Goal: Task Accomplishment & Management: Complete application form

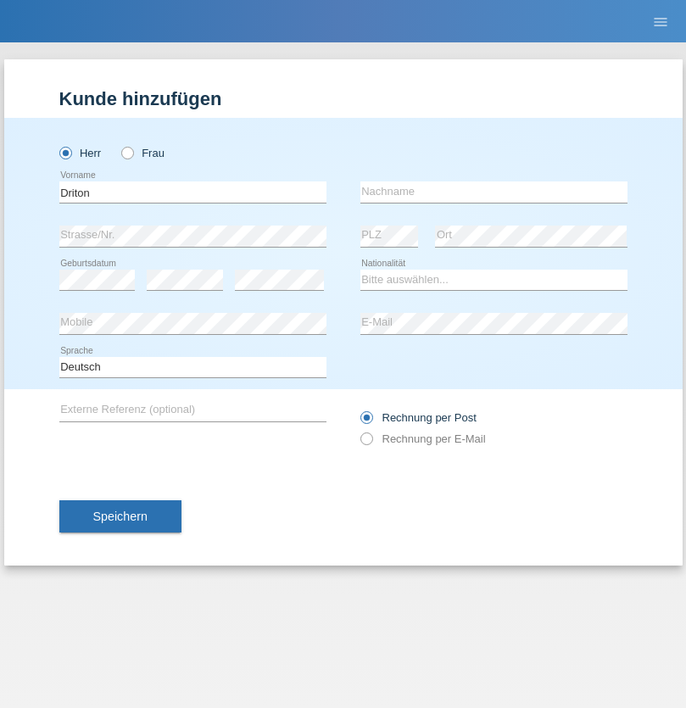
type input "Driton"
click at [493, 192] on input "text" at bounding box center [493, 191] width 267 height 21
type input "Alija"
select select "MK"
select select "C"
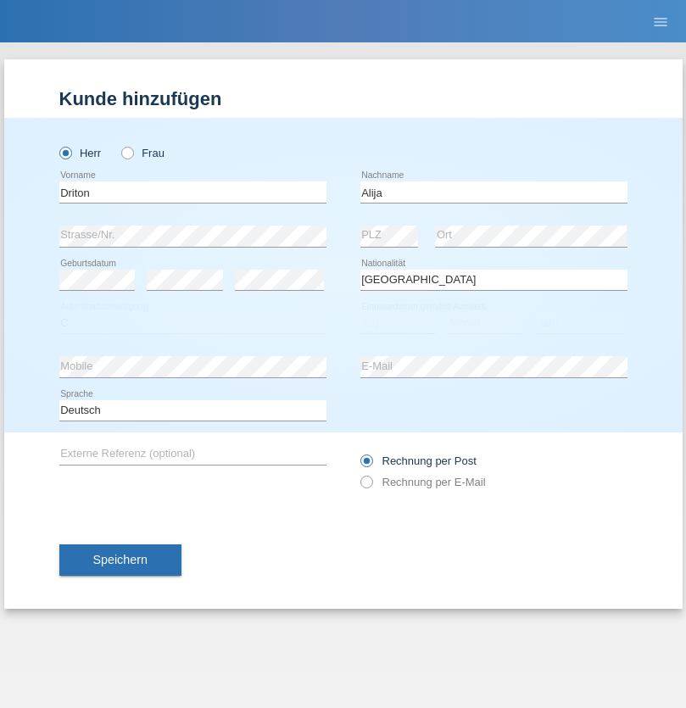
select select "12"
select select "08"
select select "2003"
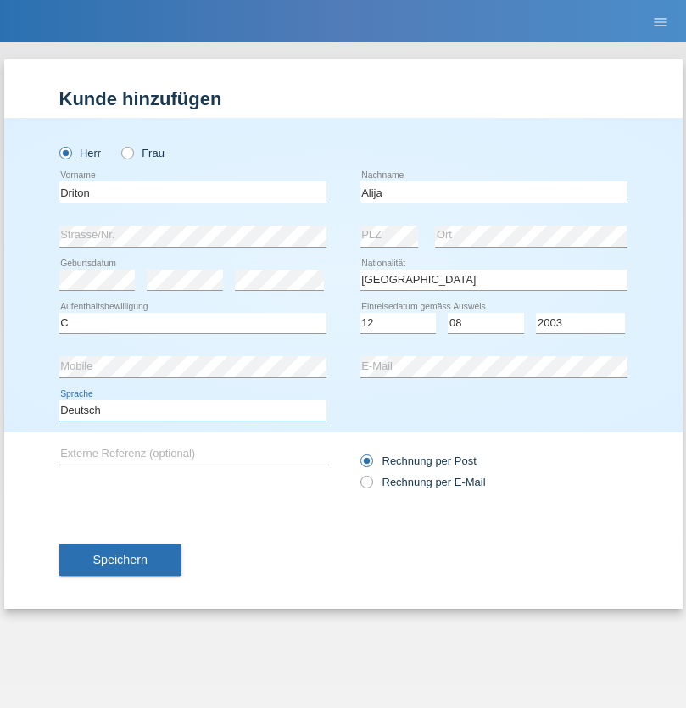
select select "en"
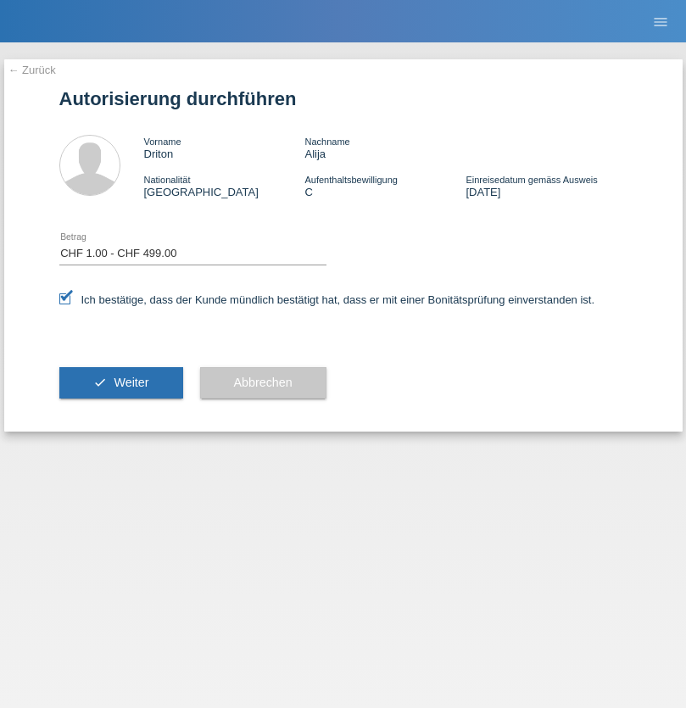
select select "1"
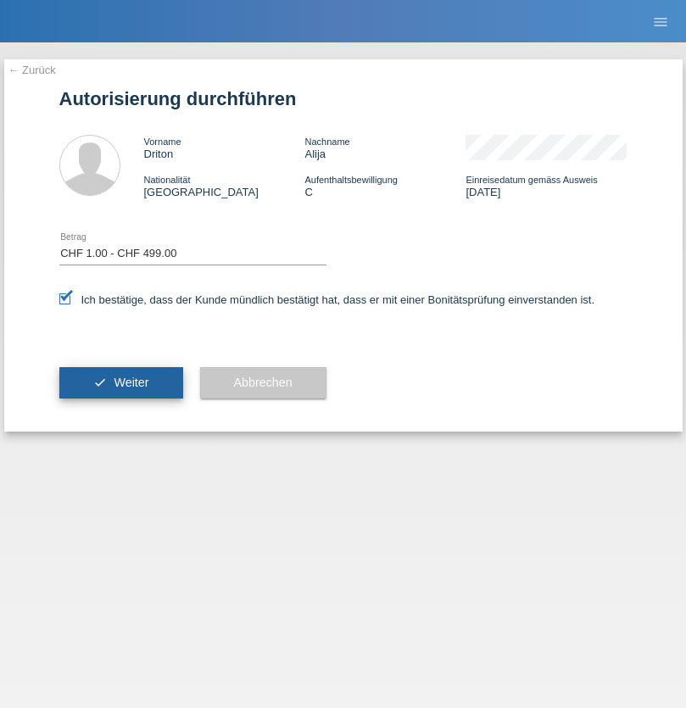
click at [120, 382] on span "Weiter" at bounding box center [131, 382] width 35 height 14
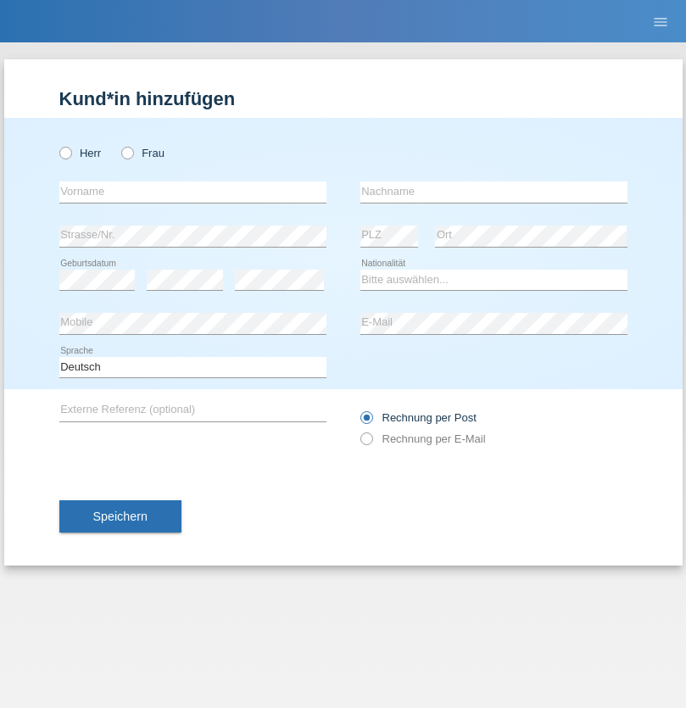
radio input "true"
click at [192, 192] on input "text" at bounding box center [192, 191] width 267 height 21
type input "[PERSON_NAME]"
click at [493, 192] on input "text" at bounding box center [493, 191] width 267 height 21
type input "Baloh"
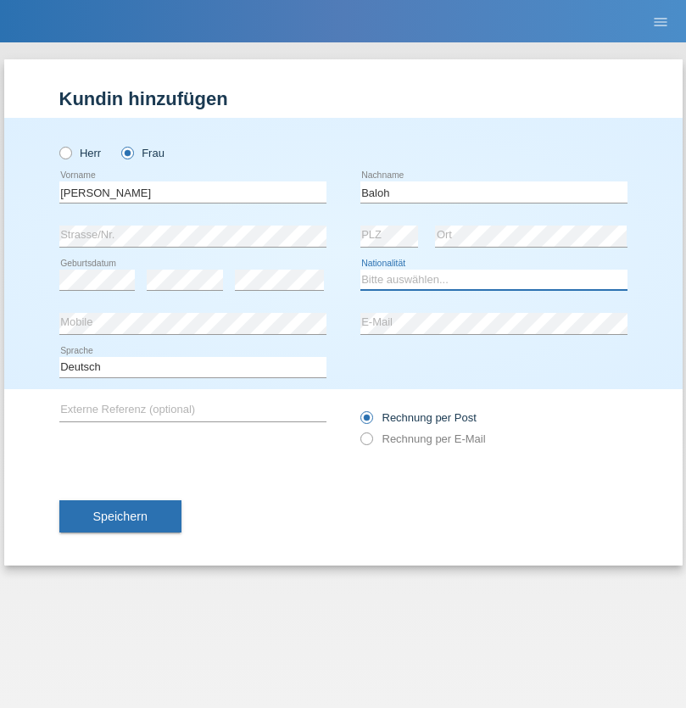
select select "CH"
radio input "true"
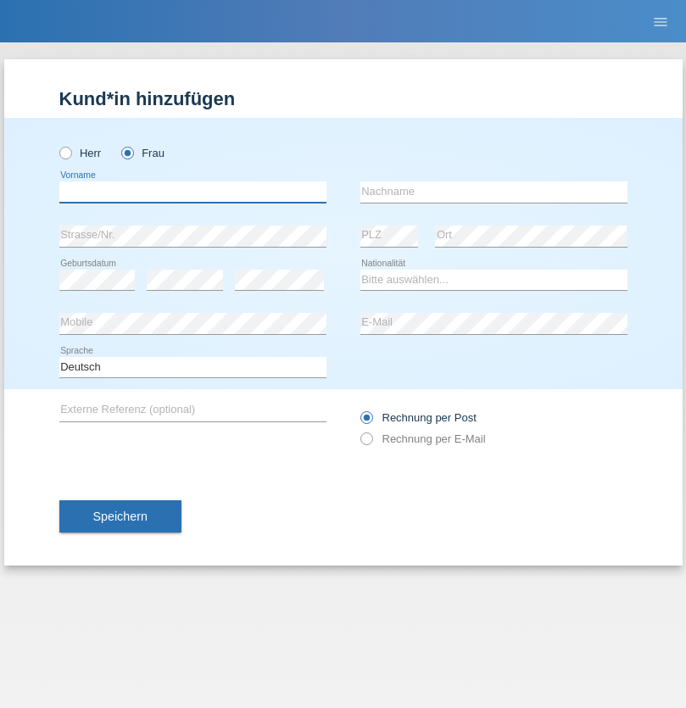
click at [192, 192] on input "text" at bounding box center [192, 191] width 267 height 21
type input "Nathalie"
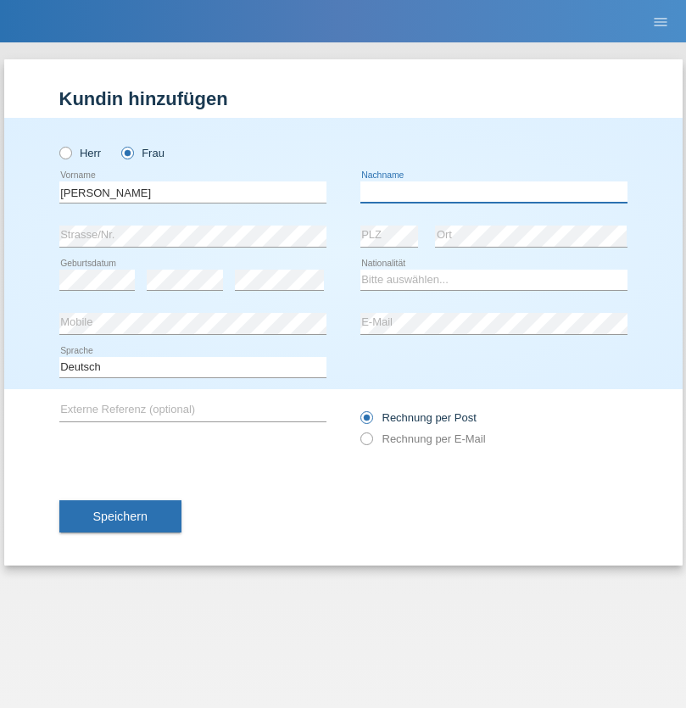
click at [493, 192] on input "text" at bounding box center [493, 191] width 267 height 21
type input "Marti"
select select "CH"
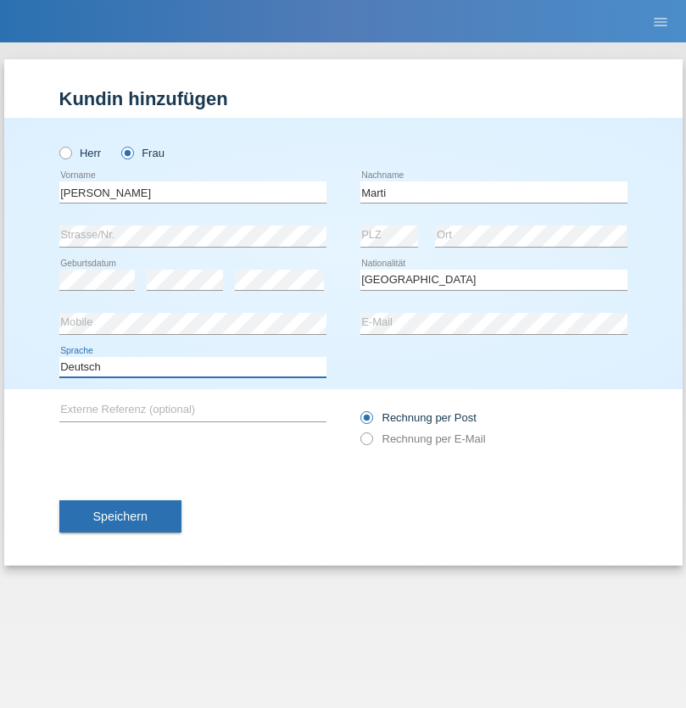
select select "en"
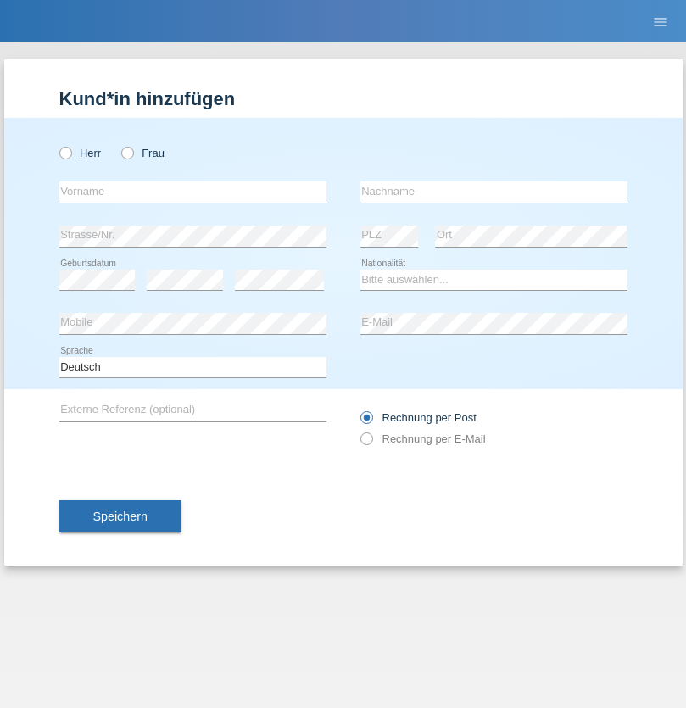
radio input "true"
click at [192, 192] on input "text" at bounding box center [192, 191] width 267 height 21
type input "[PERSON_NAME]"
click at [493, 192] on input "text" at bounding box center [493, 191] width 267 height 21
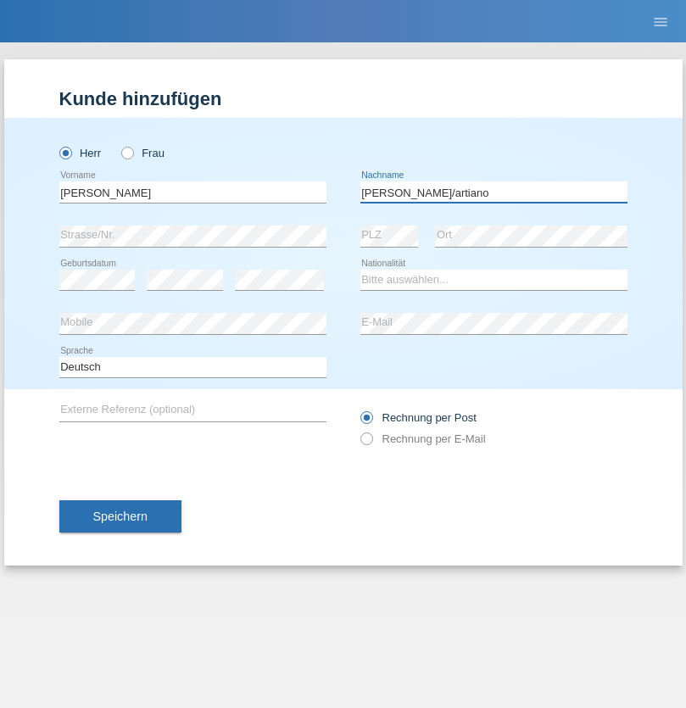
type input "[PERSON_NAME]/artiano"
select select "DE"
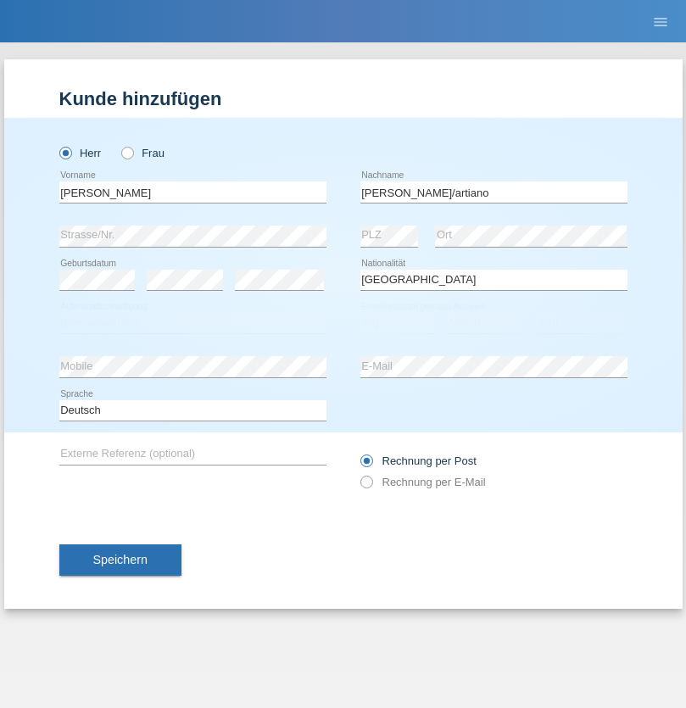
select select "C"
select select "01"
select select "12"
select select "2020"
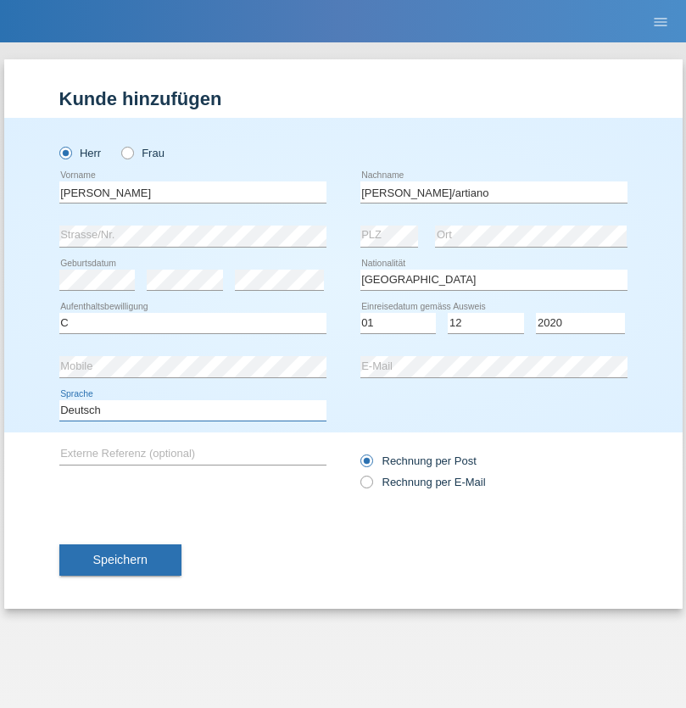
select select "en"
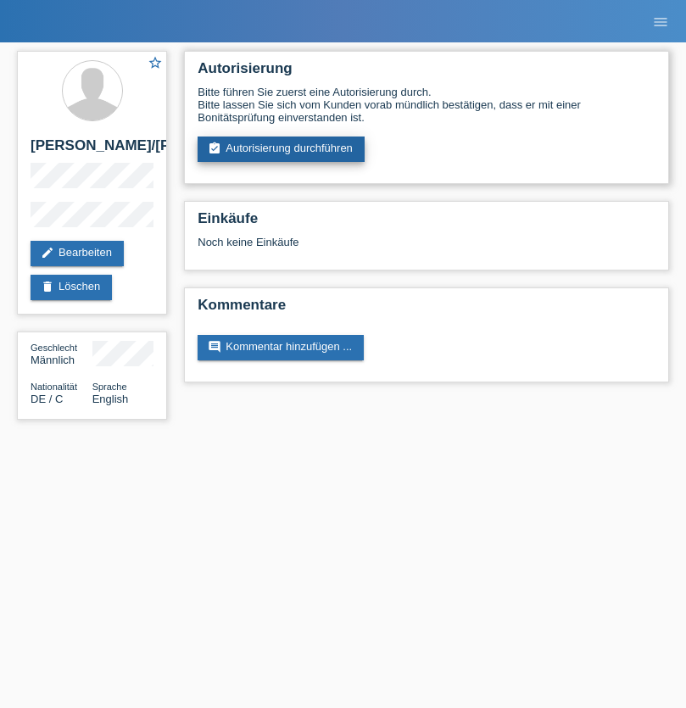
click at [281, 149] on link "assignment_turned_in Autorisierung durchführen" at bounding box center [280, 148] width 167 height 25
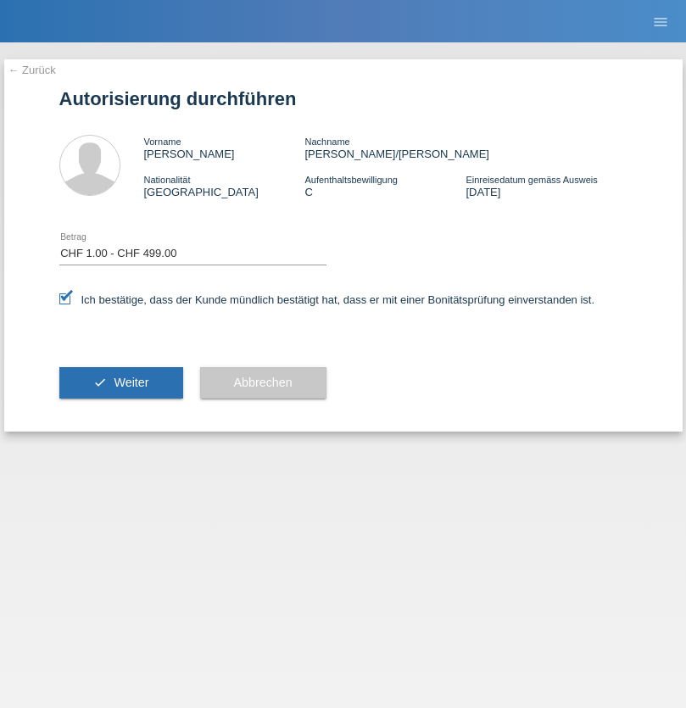
select select "1"
click at [120, 382] on span "Weiter" at bounding box center [131, 382] width 35 height 14
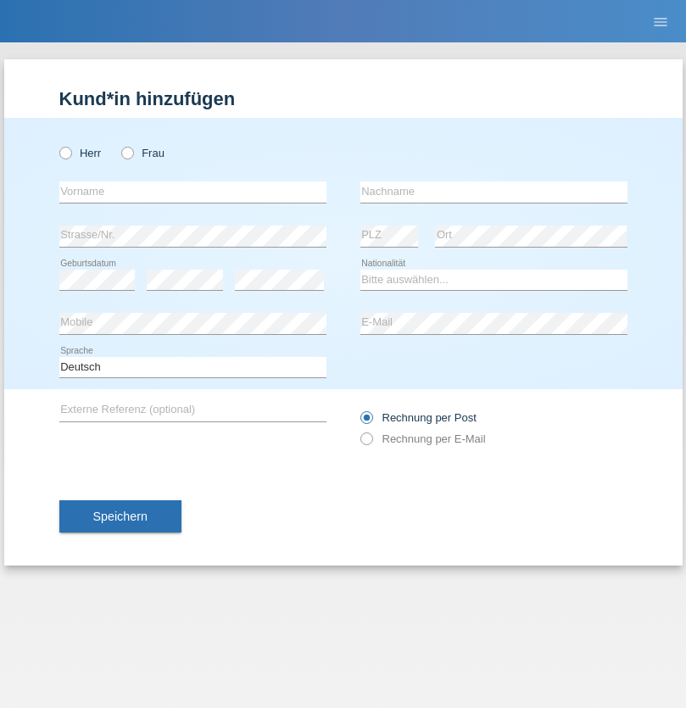
radio input "true"
click at [192, 192] on input "text" at bounding box center [192, 191] width 267 height 21
type input "Gomes"
click at [493, 192] on input "text" at bounding box center [493, 191] width 267 height 21
type input "Thayane"
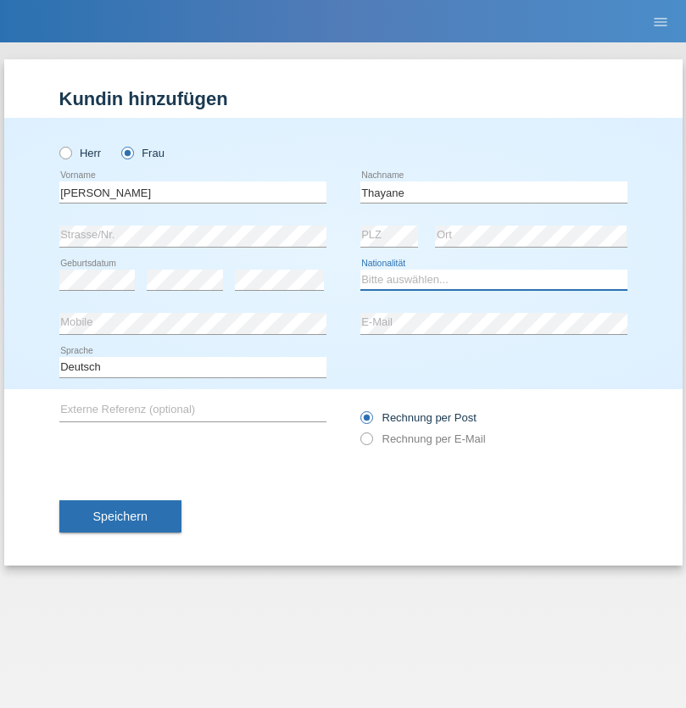
select select "BR"
select select "C"
select select "21"
select select "09"
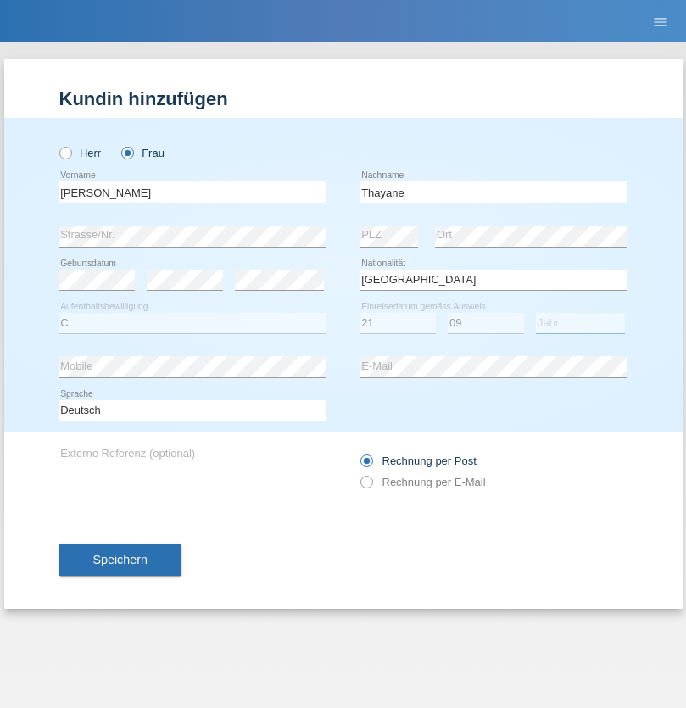
select select "2021"
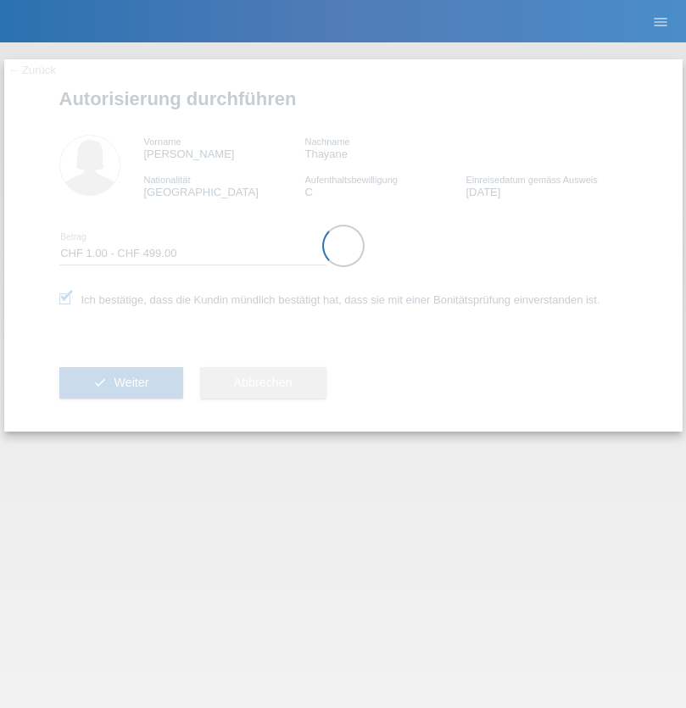
select select "1"
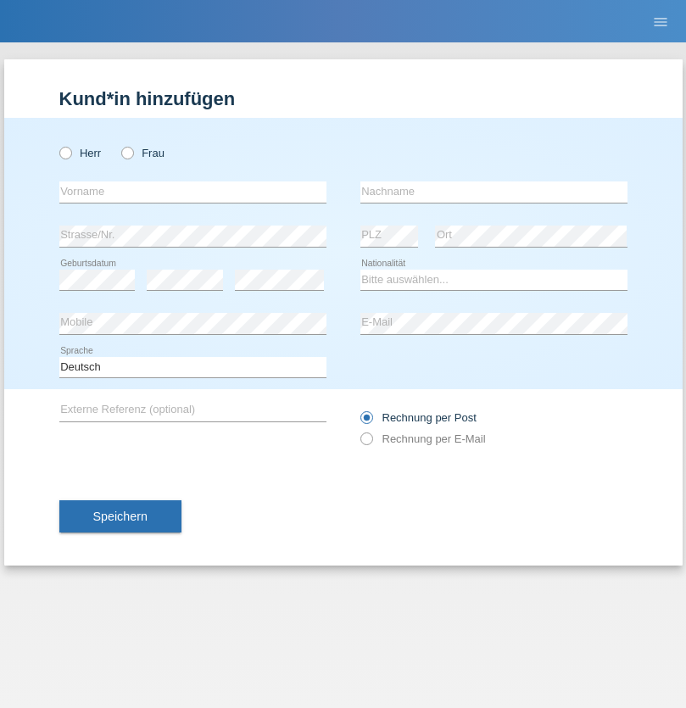
radio input "true"
click at [192, 192] on input "text" at bounding box center [192, 191] width 267 height 21
type input "Jalila"
click at [493, 192] on input "text" at bounding box center [493, 191] width 267 height 21
type input "Aidi"
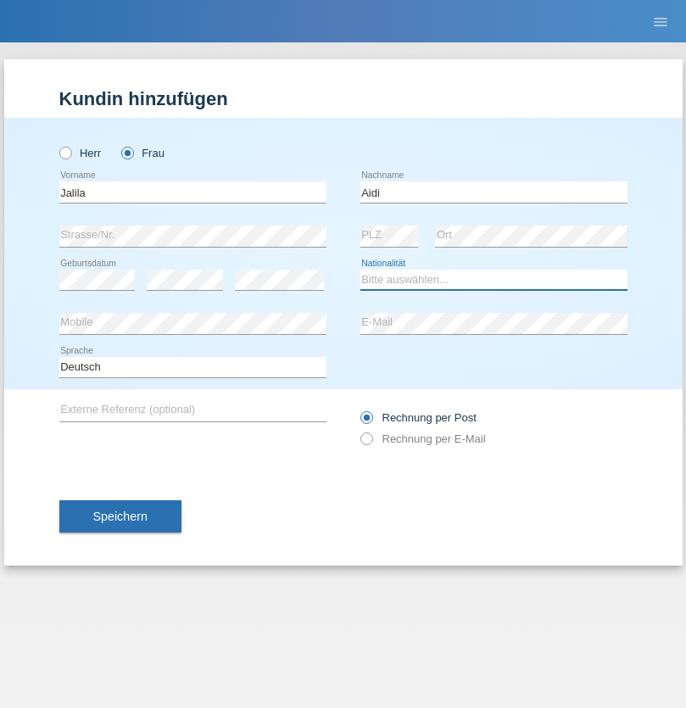
select select "CH"
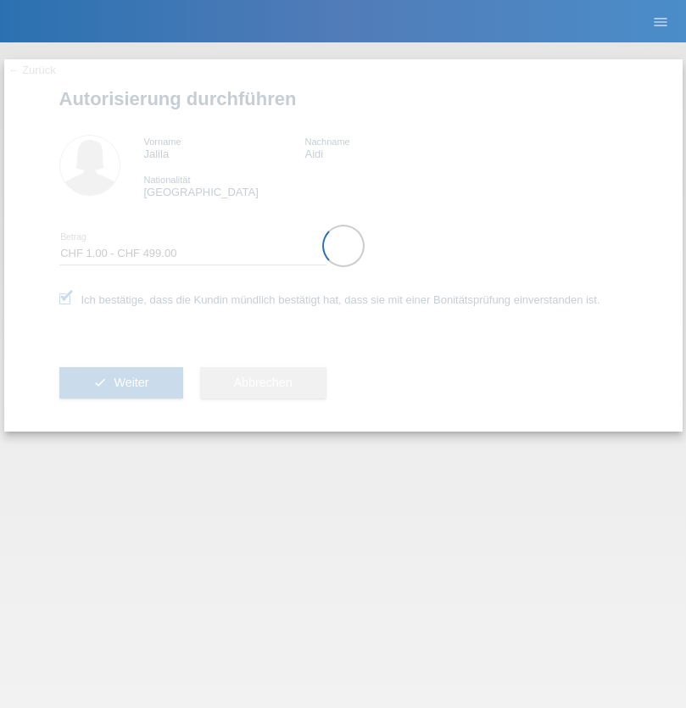
select select "1"
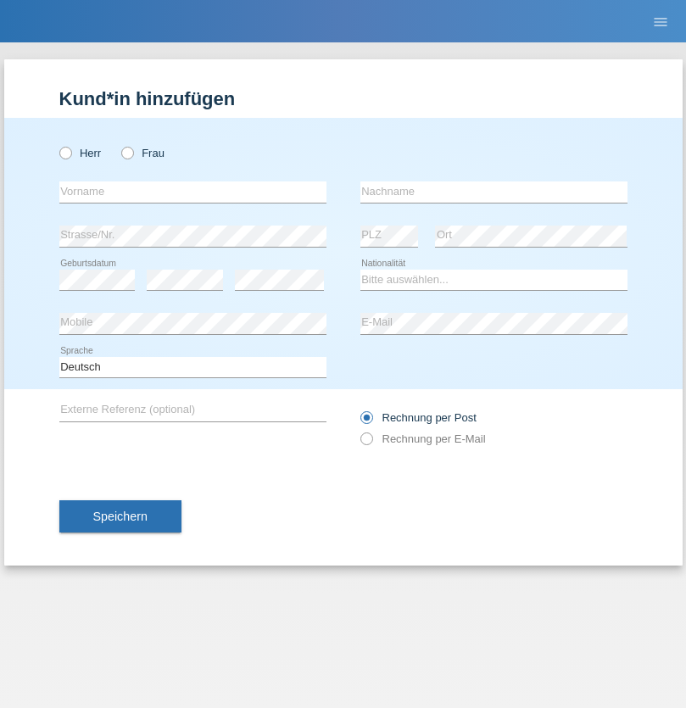
radio input "true"
click at [192, 192] on input "text" at bounding box center [192, 191] width 267 height 21
type input "Andrin"
click at [493, 192] on input "text" at bounding box center [493, 191] width 267 height 21
type input "Waser"
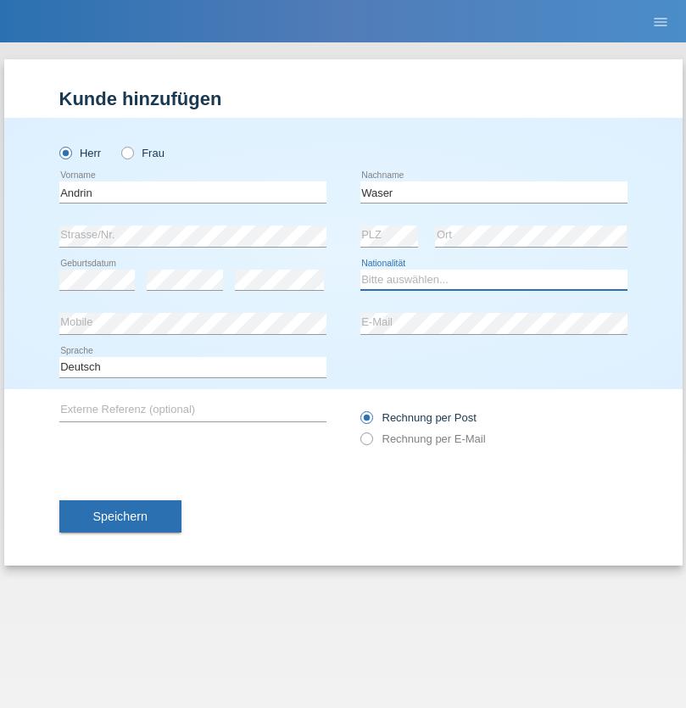
select select "CH"
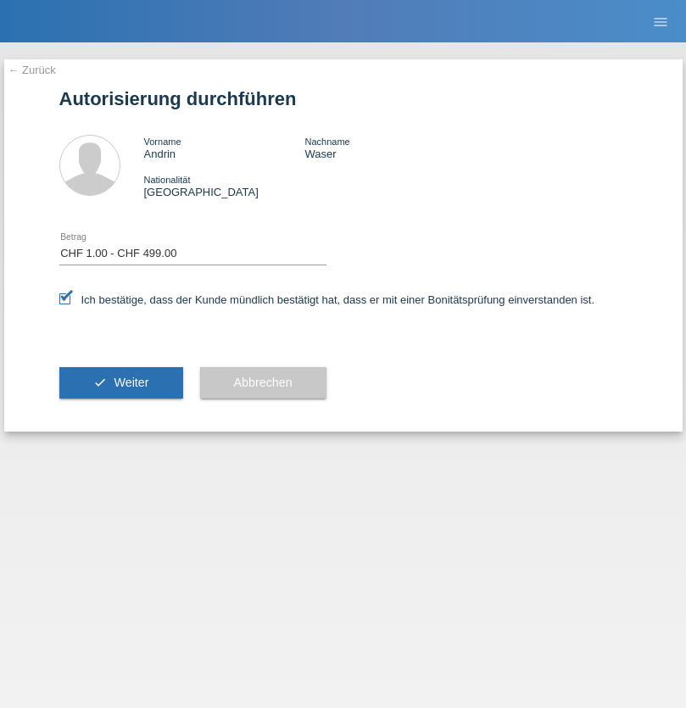
select select "1"
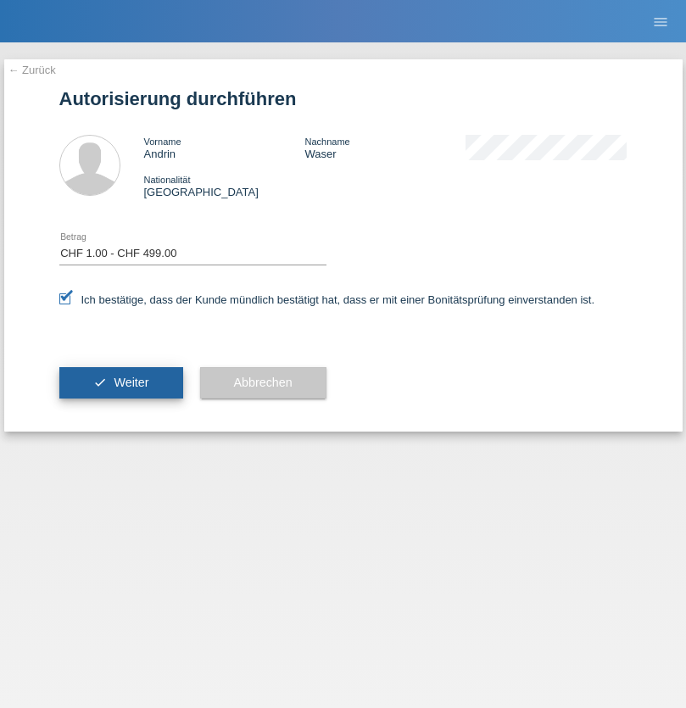
click at [120, 382] on span "Weiter" at bounding box center [131, 382] width 35 height 14
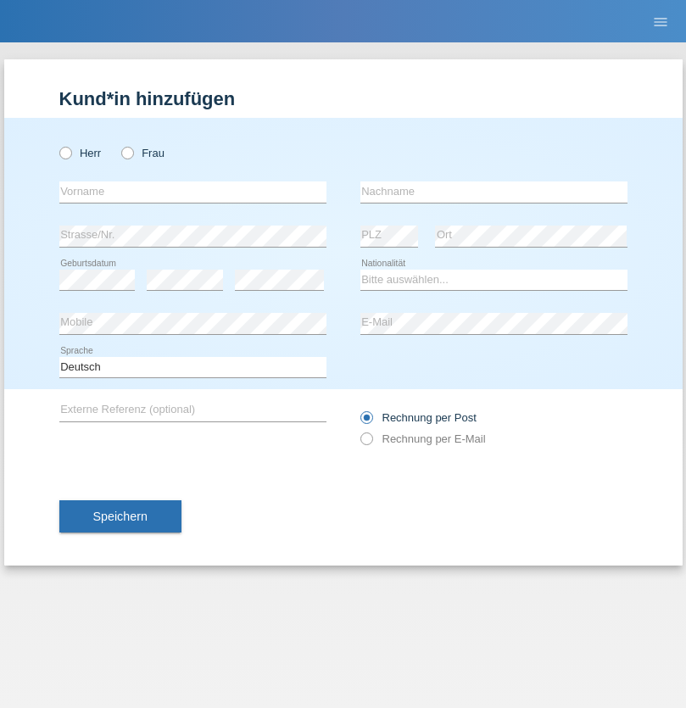
radio input "true"
click at [192, 192] on input "text" at bounding box center [192, 191] width 267 height 21
type input "Artan"
click at [493, 192] on input "text" at bounding box center [493, 191] width 267 height 21
type input "Gashi"
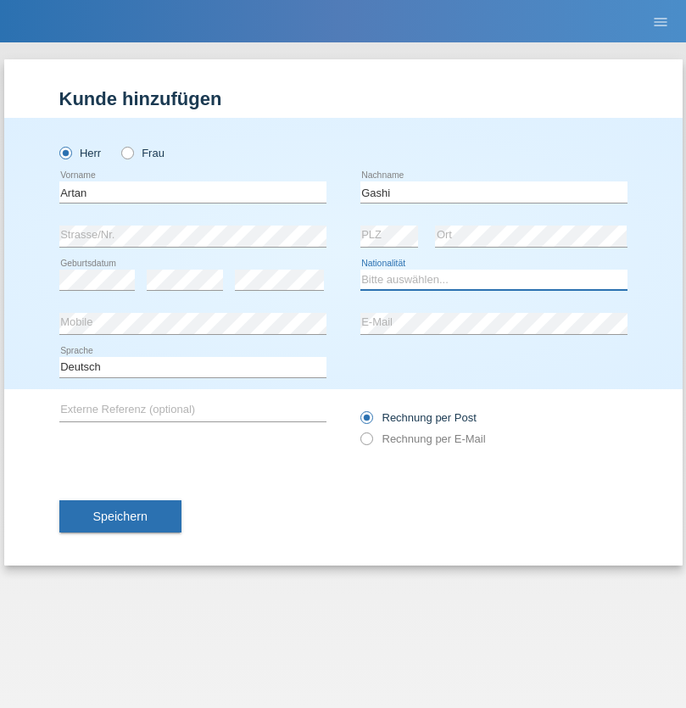
select select "XK"
select select "C"
select select "05"
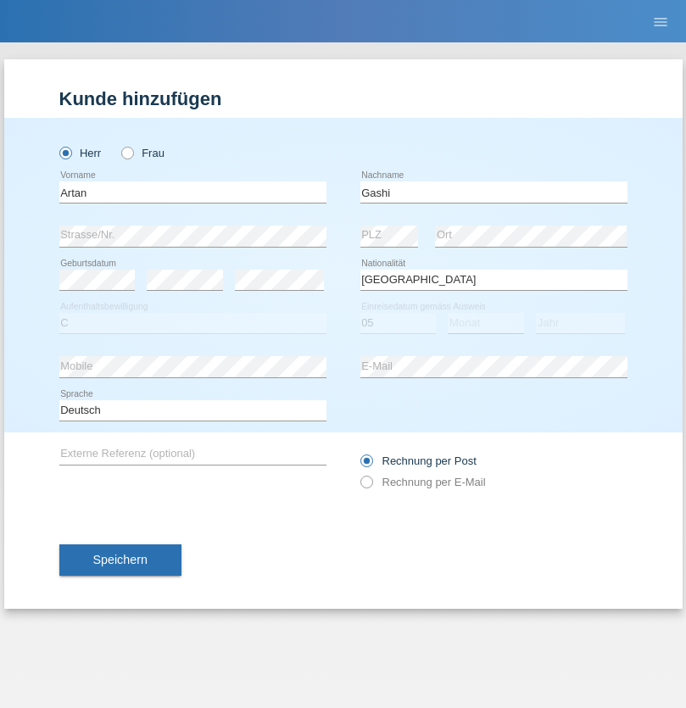
select select "11"
select select "2002"
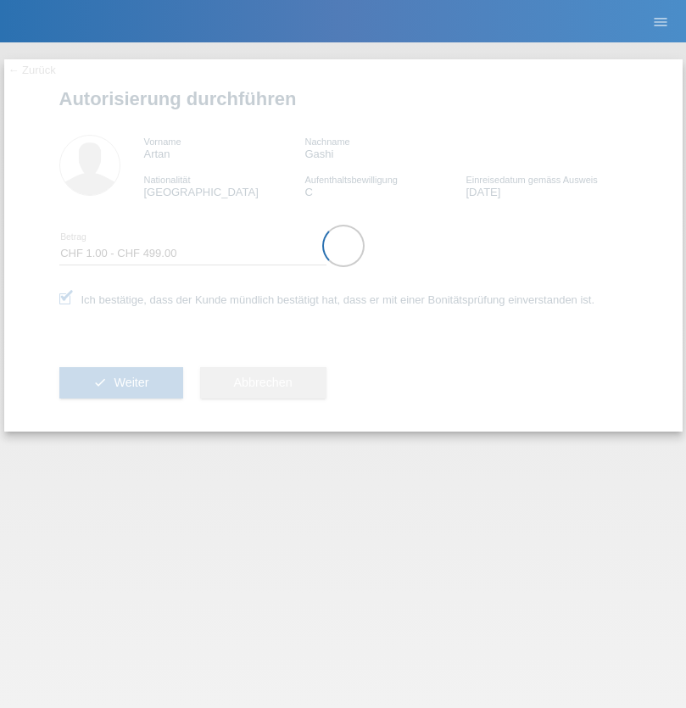
select select "1"
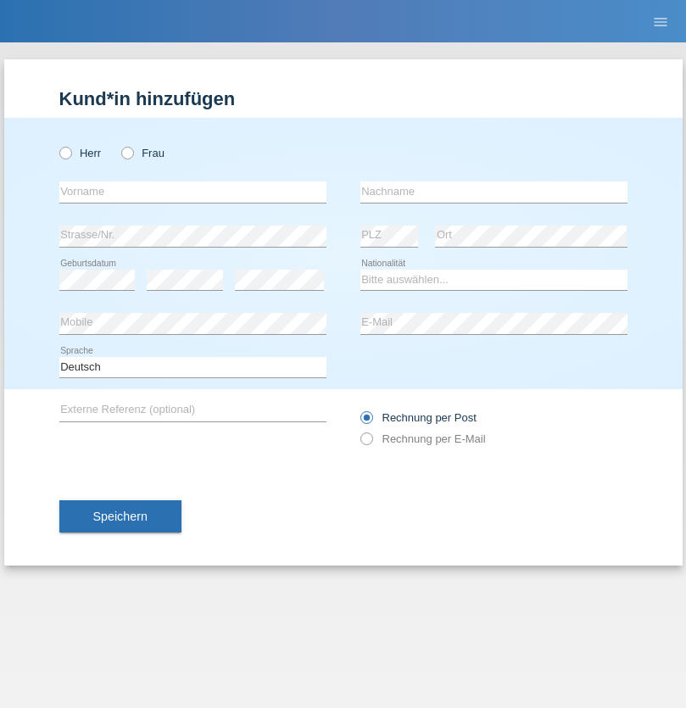
radio input "true"
click at [192, 192] on input "text" at bounding box center [192, 191] width 267 height 21
type input "Betim"
click at [493, 192] on input "text" at bounding box center [493, 191] width 267 height 21
type input "Alija"
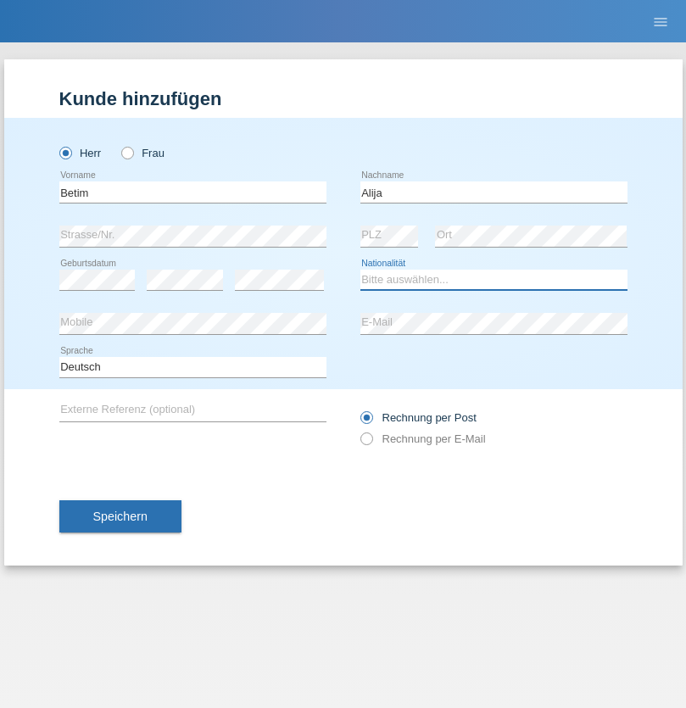
select select "MK"
select select "C"
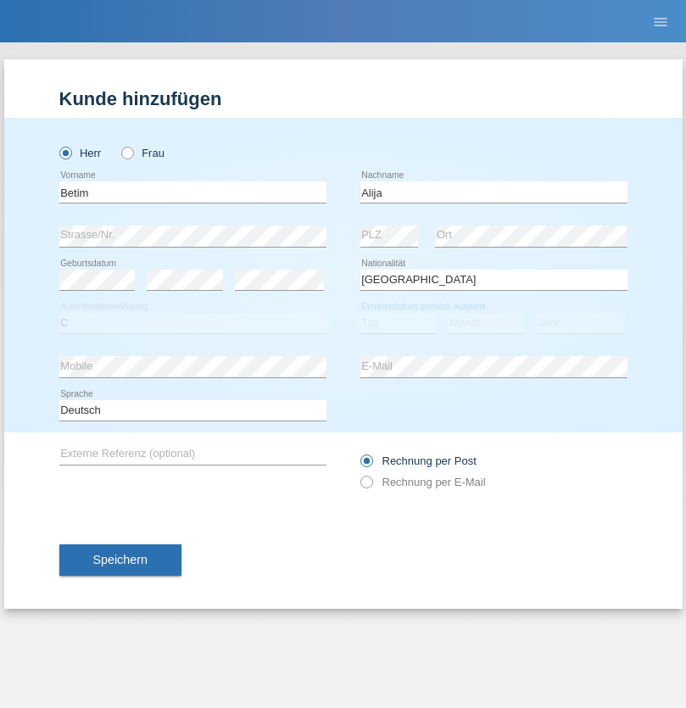
select select "12"
select select "08"
select select "2003"
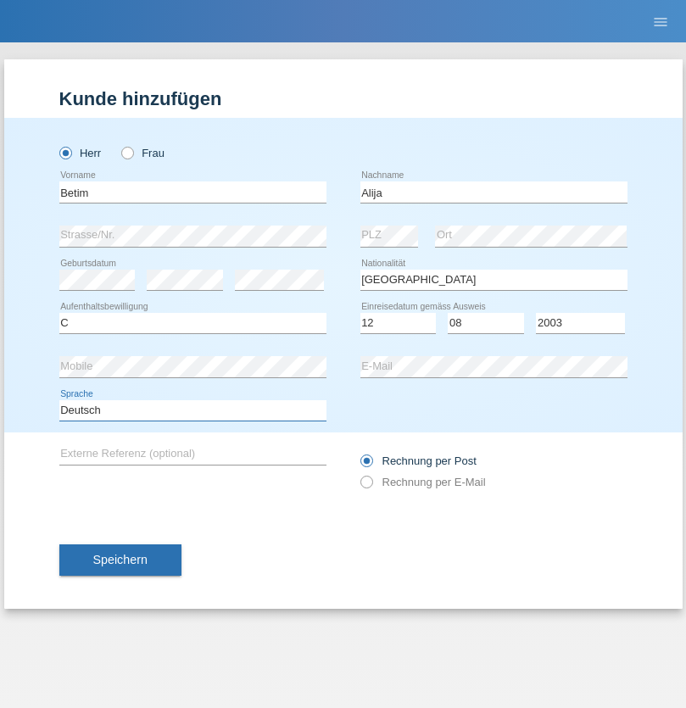
select select "en"
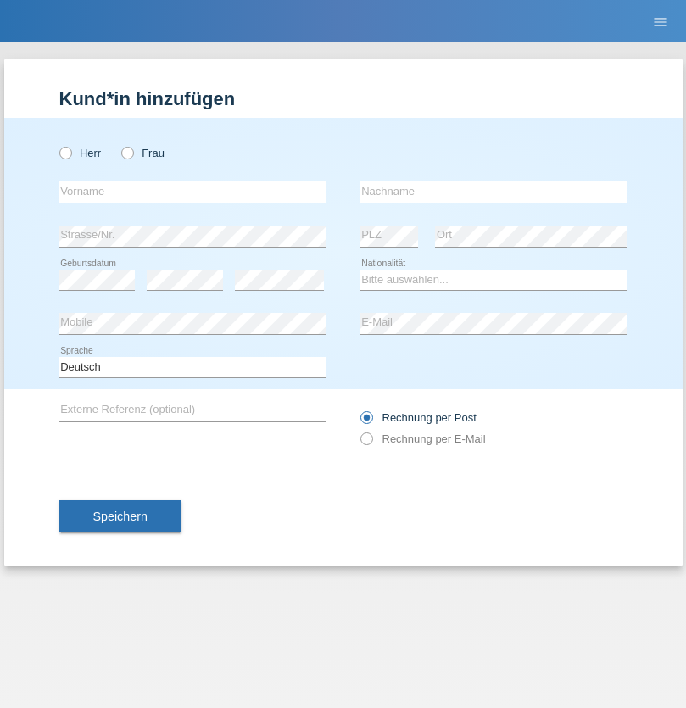
radio input "true"
click at [192, 192] on input "text" at bounding box center [192, 191] width 267 height 21
type input "Sasa"
click at [493, 192] on input "text" at bounding box center [493, 191] width 267 height 21
type input "Lazarevic"
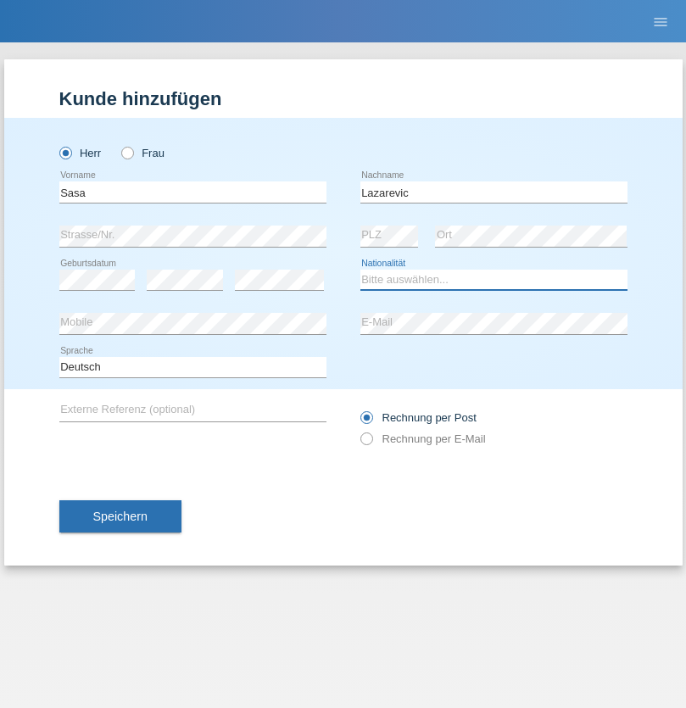
select select "RS"
select select "C"
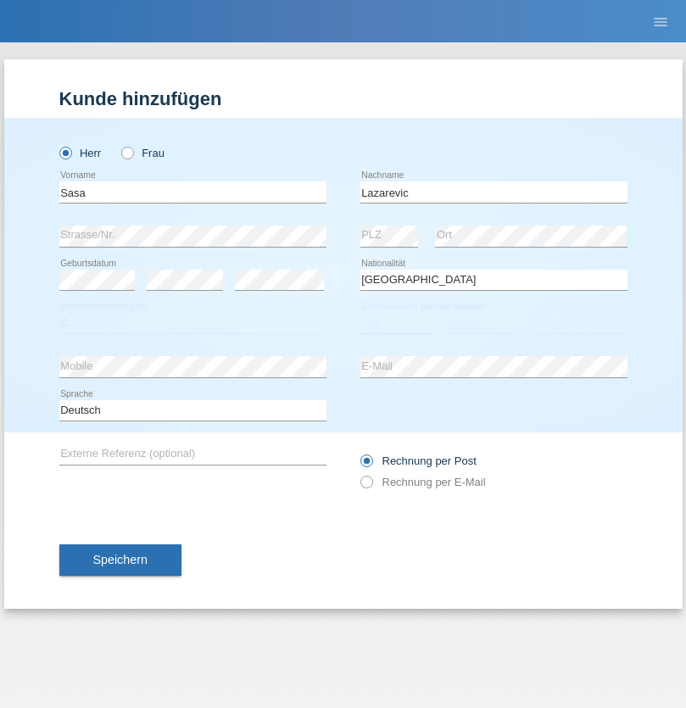
select select "16"
select select "10"
select select "1984"
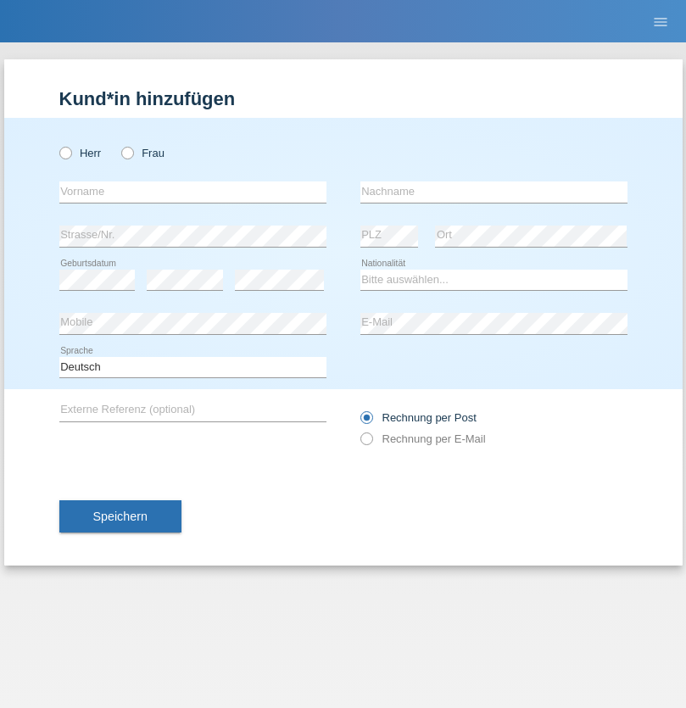
radio input "true"
click at [192, 192] on input "text" at bounding box center [192, 191] width 267 height 21
type input "kelmendi"
click at [493, 192] on input "text" at bounding box center [493, 191] width 267 height 21
type input "Edona"
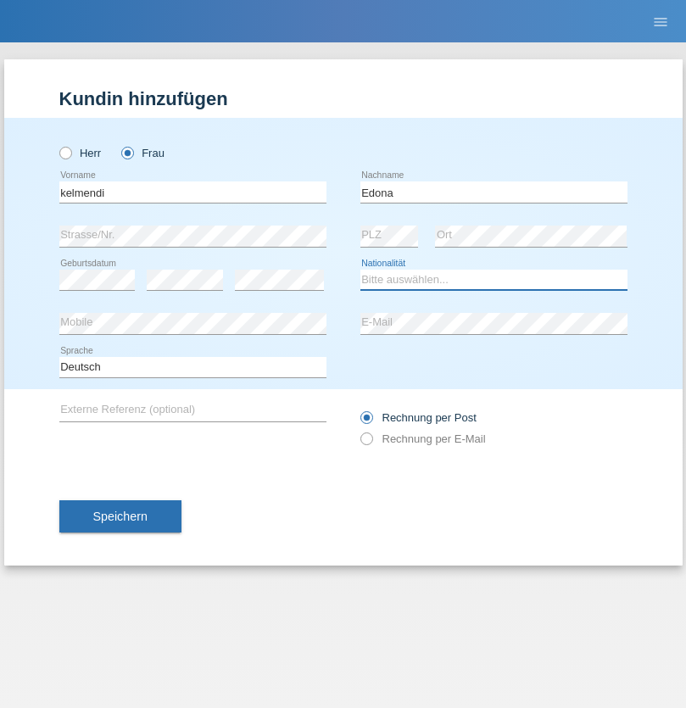
select select "XK"
select select "C"
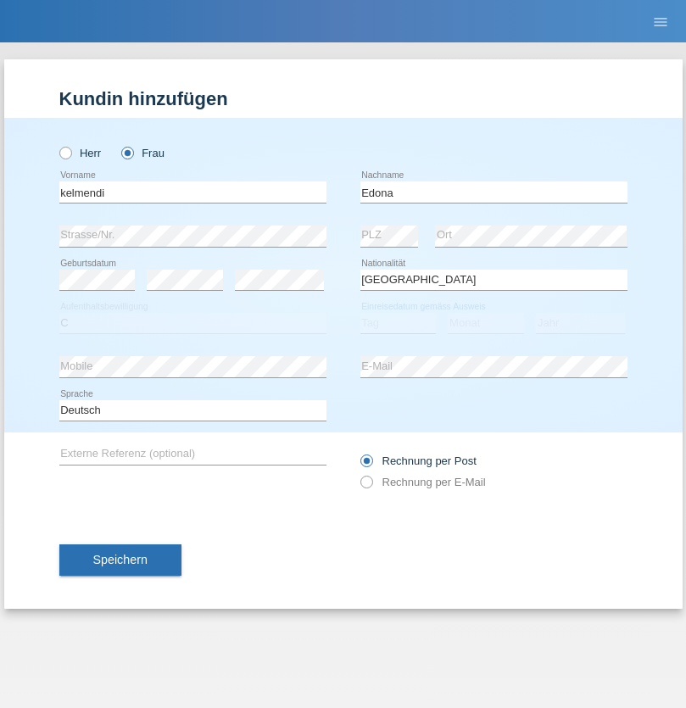
select select "23"
select select "09"
select select "2021"
